Goal: Task Accomplishment & Management: Manage account settings

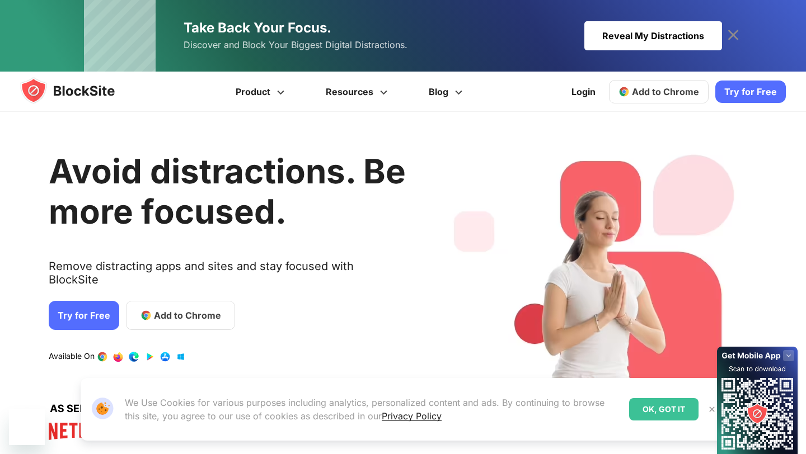
click at [667, 20] on link "Take Back Your Focus. Discover and Block Your Biggest Digital Distractions. Rev…" at bounding box center [403, 36] width 638 height 72
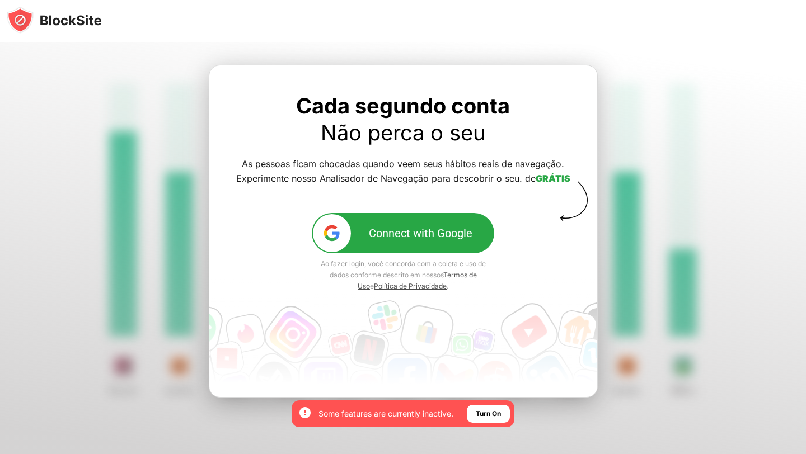
click at [407, 238] on div "Connect with Google" at bounding box center [421, 233] width 104 height 13
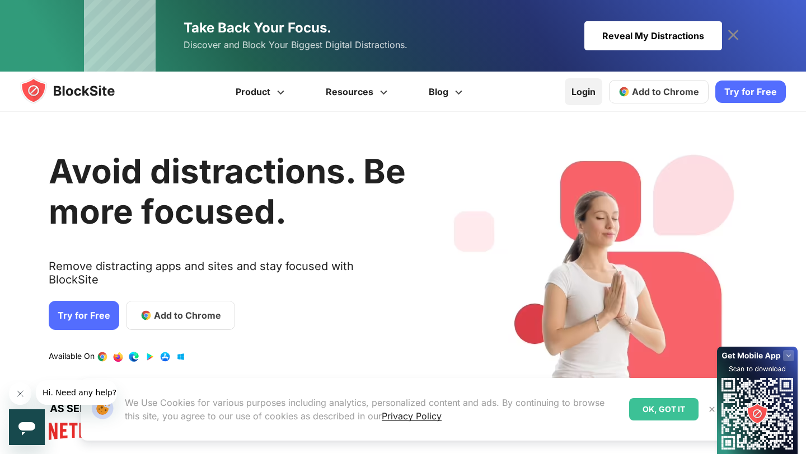
click at [582, 96] on link "Login" at bounding box center [583, 91] width 37 height 27
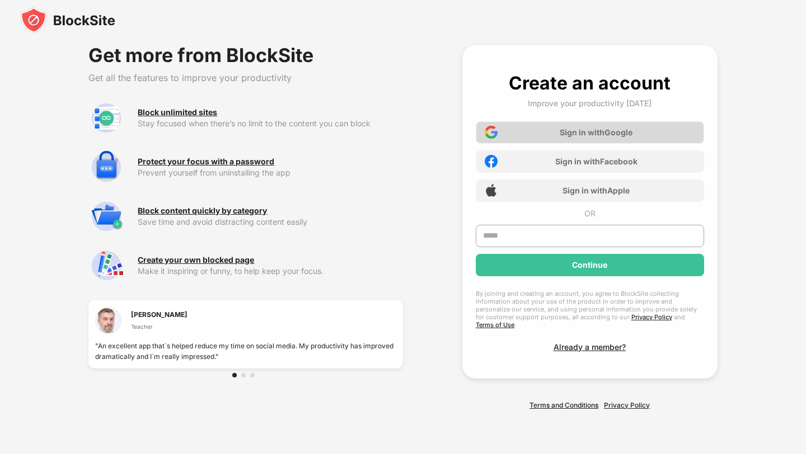
click at [603, 134] on div "Sign in with Google" at bounding box center [596, 133] width 73 height 10
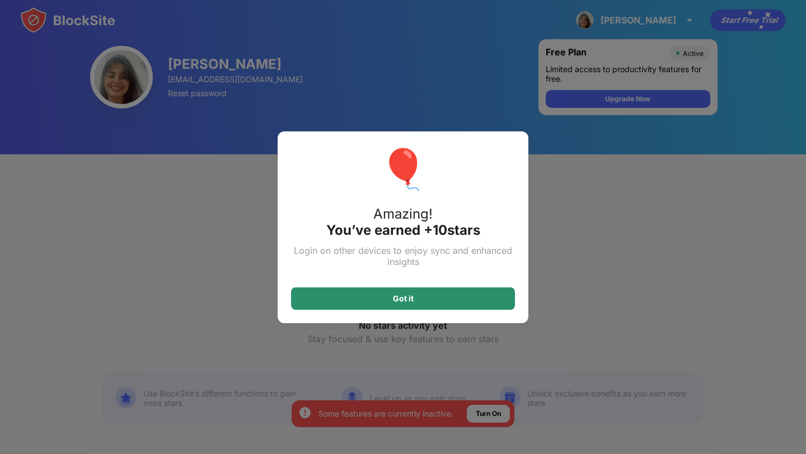
click at [415, 302] on div "Got it" at bounding box center [403, 299] width 224 height 22
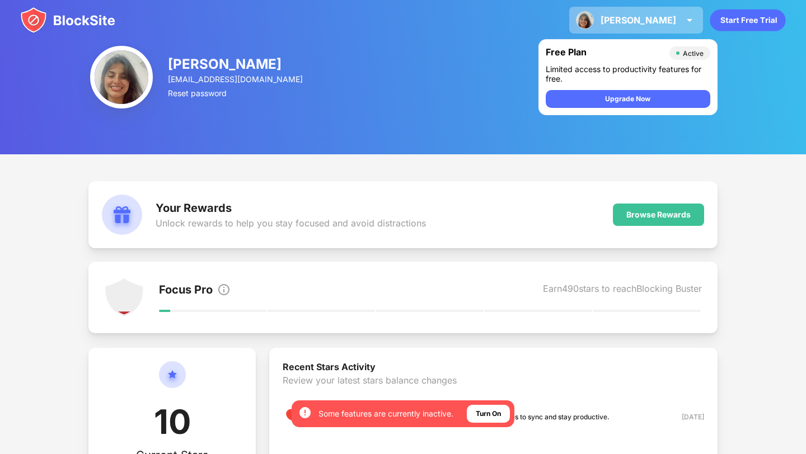
click at [658, 23] on div "Karoline" at bounding box center [639, 20] width 76 height 11
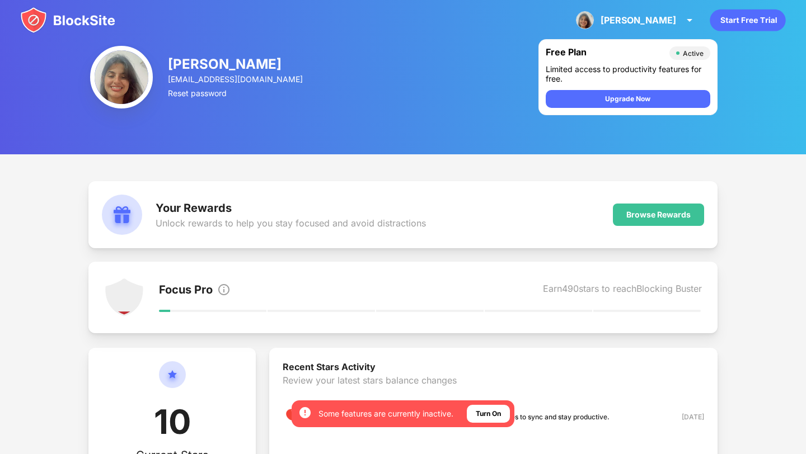
click at [193, 62] on div "Karoline Costa" at bounding box center [236, 64] width 137 height 16
click at [674, 15] on div "Karoline" at bounding box center [639, 20] width 76 height 11
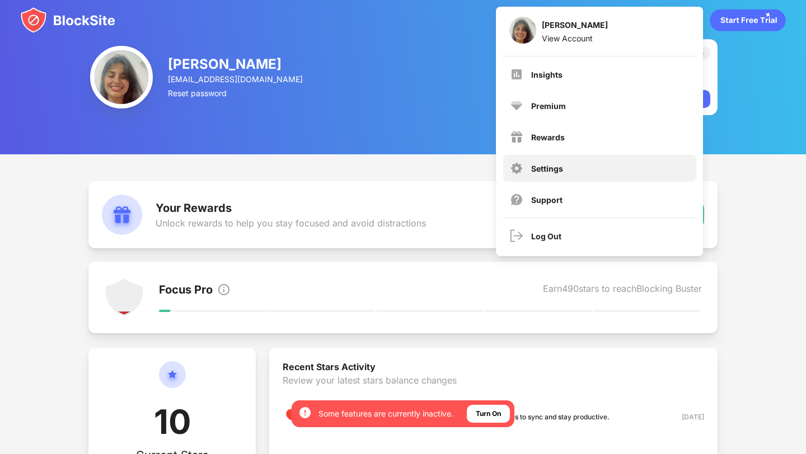
click at [590, 170] on div "Settings" at bounding box center [599, 168] width 193 height 27
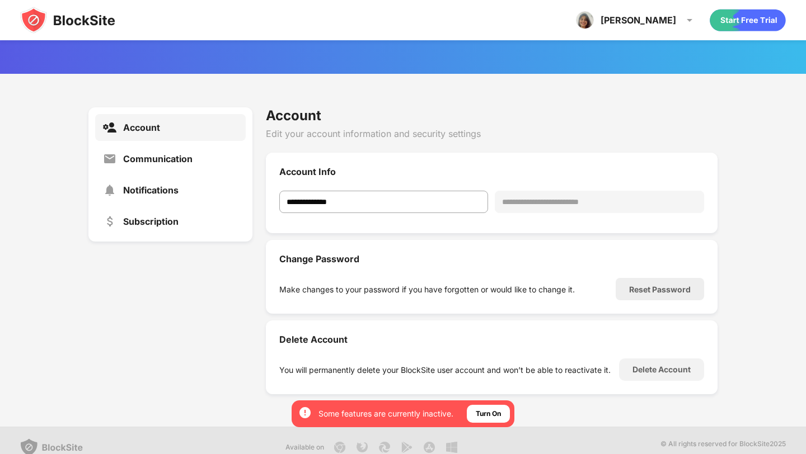
scroll to position [41, 0]
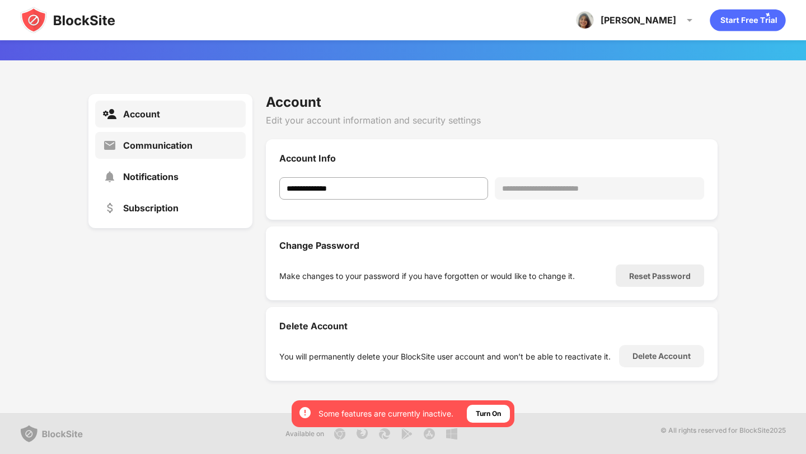
click at [182, 158] on div "Communication" at bounding box center [170, 145] width 151 height 27
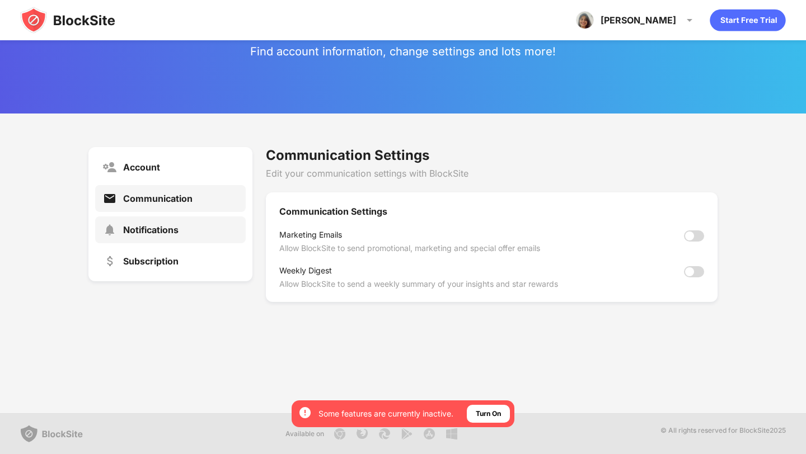
click at [180, 228] on div "Notifications" at bounding box center [170, 230] width 151 height 27
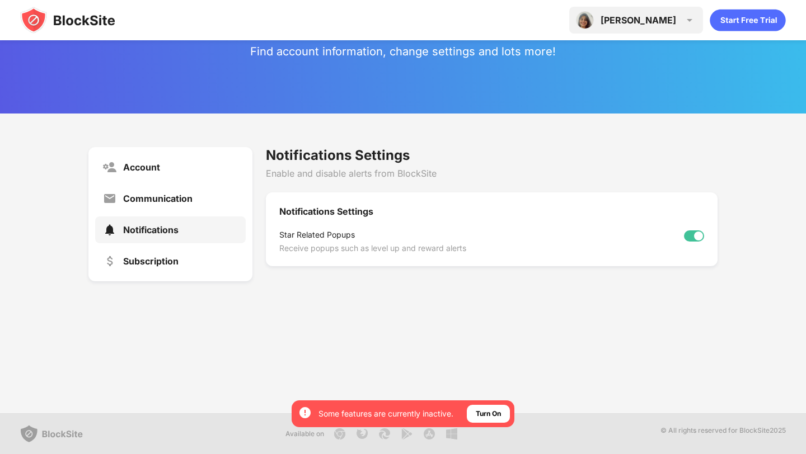
click at [680, 11] on div "Karoline Karoline Costa View Account Insights Premium Rewards Settings Support …" at bounding box center [636, 20] width 134 height 27
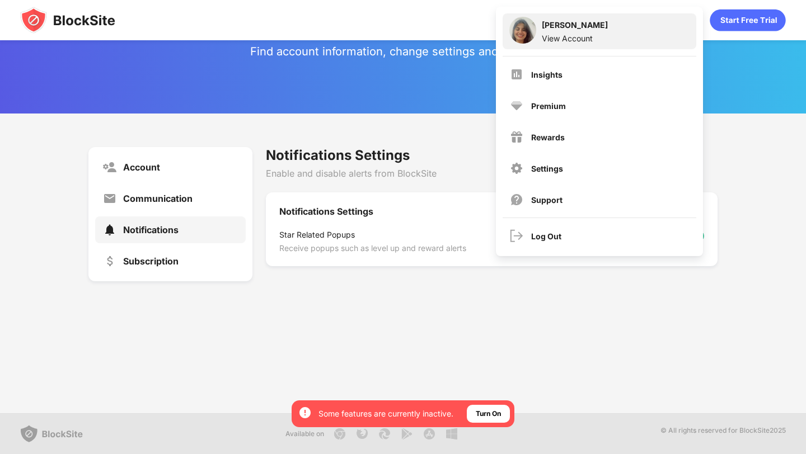
click at [684, 20] on div "Karoline Costa View Account" at bounding box center [600, 31] width 194 height 36
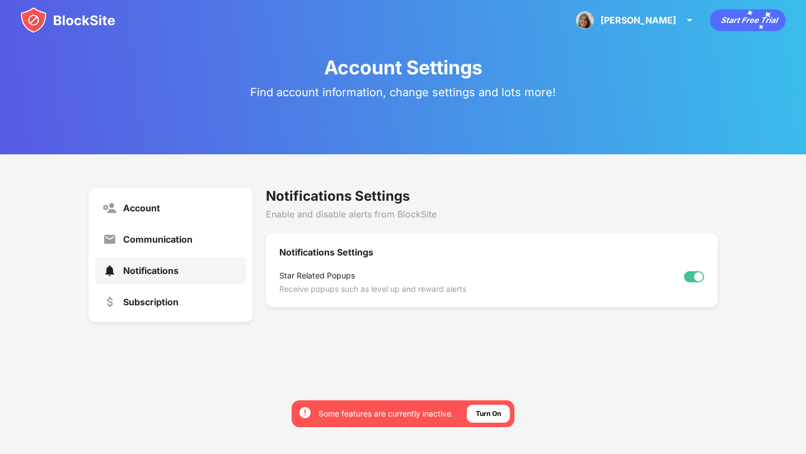
click at [85, 23] on img at bounding box center [67, 20] width 95 height 27
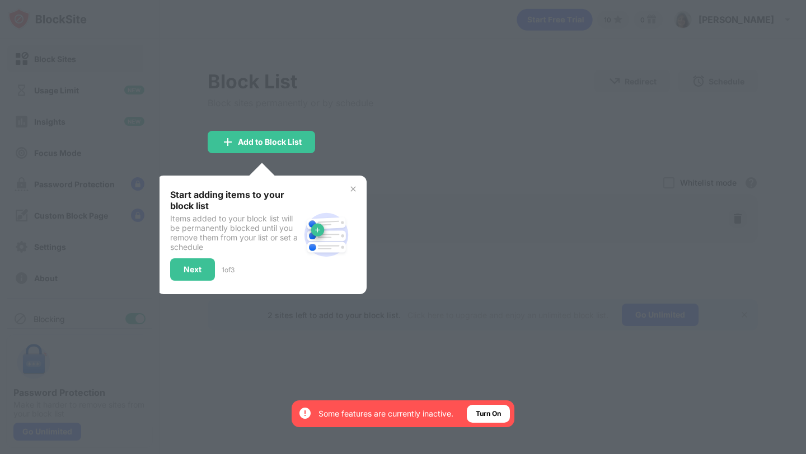
click at [355, 187] on img at bounding box center [353, 189] width 9 height 9
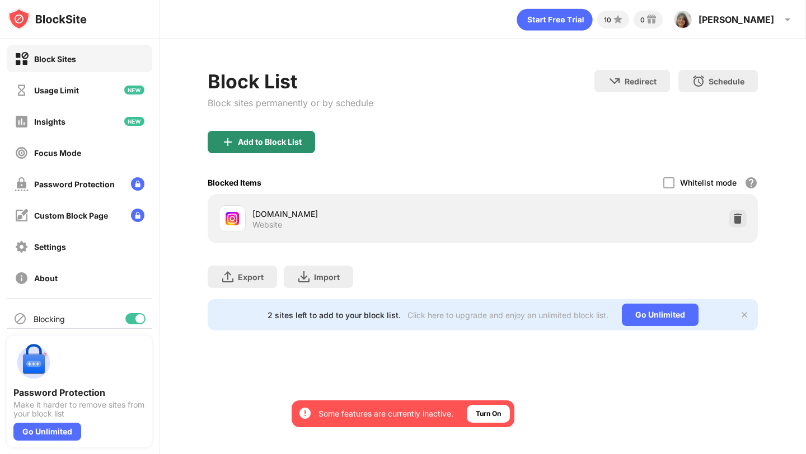
click at [290, 151] on div "Add to Block List" at bounding box center [261, 142] width 107 height 22
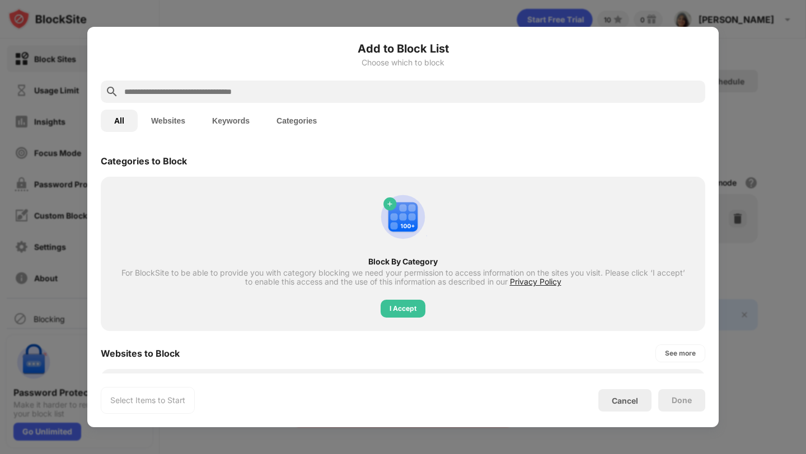
click at [265, 91] on input "text" at bounding box center [412, 91] width 578 height 13
click at [177, 120] on button "Websites" at bounding box center [168, 121] width 61 height 22
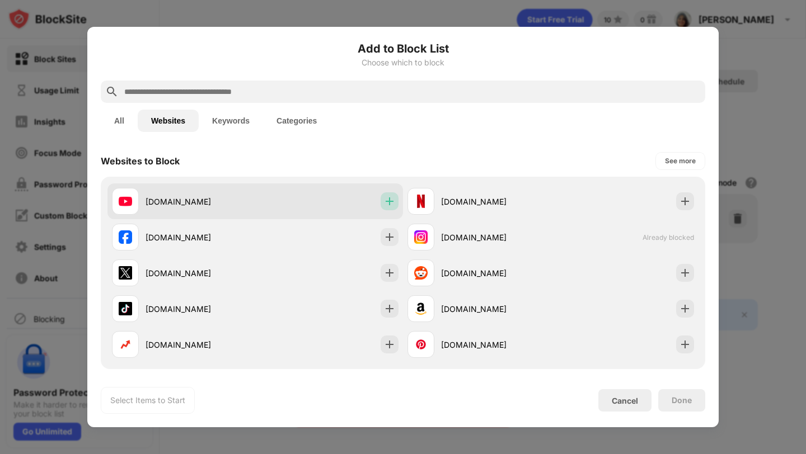
click at [389, 201] on img at bounding box center [389, 201] width 11 height 11
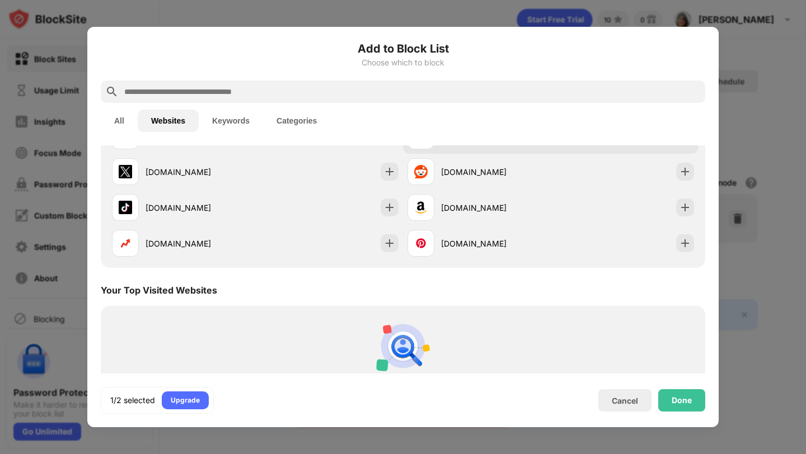
scroll to position [179, 0]
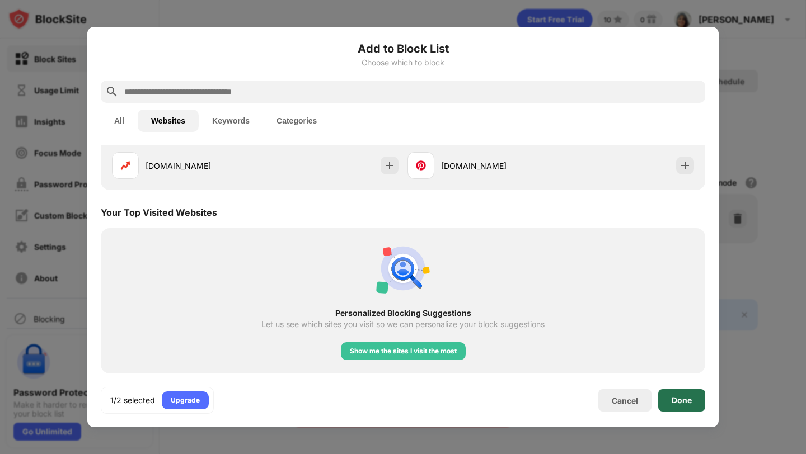
click at [678, 405] on div "Done" at bounding box center [682, 400] width 20 height 9
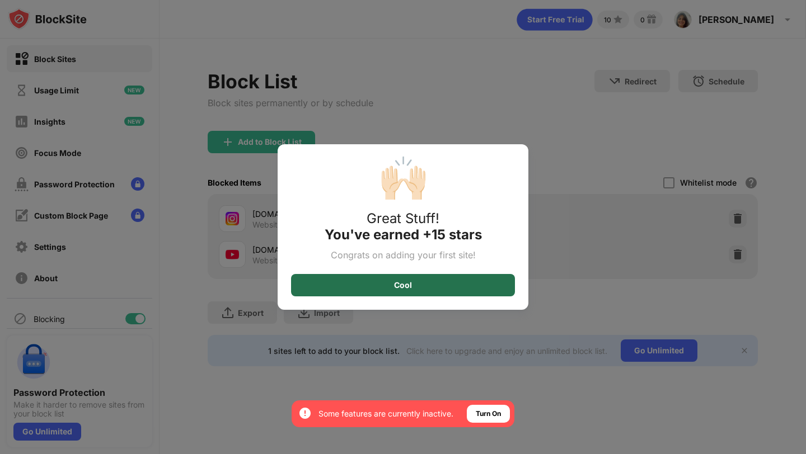
click at [446, 284] on div "Cool" at bounding box center [403, 285] width 224 height 22
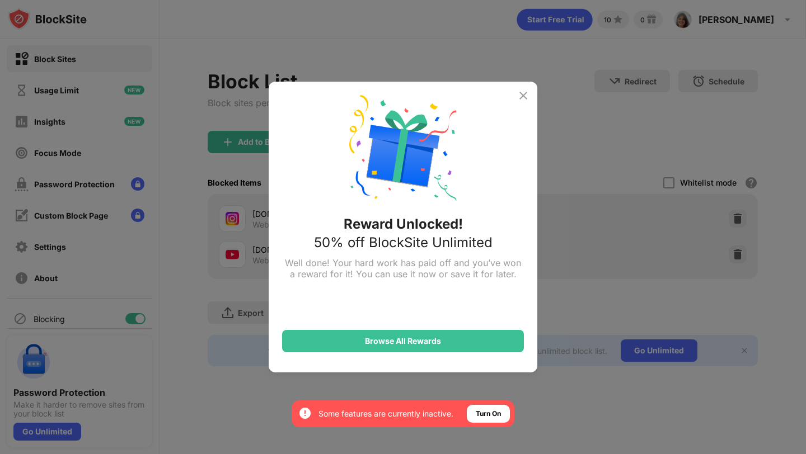
click at [524, 93] on img at bounding box center [523, 95] width 13 height 13
